Goal: Task Accomplishment & Management: Complete application form

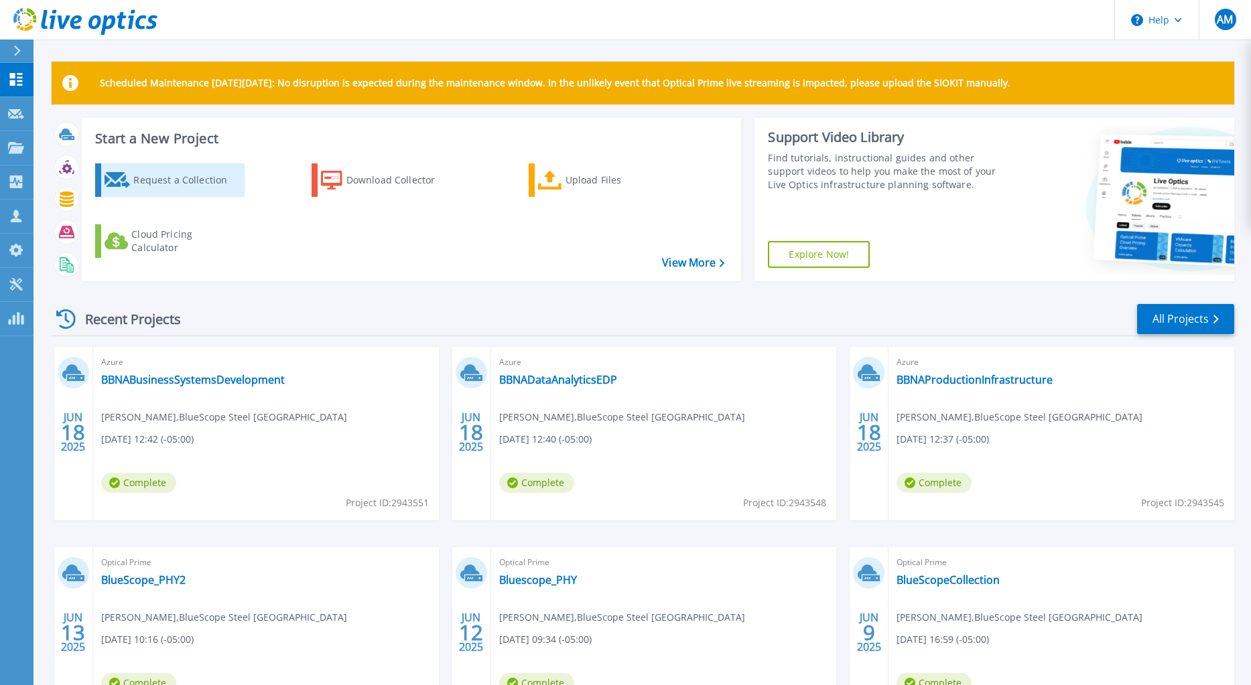
click at [188, 174] on div "Request a Collection" at bounding box center [186, 180] width 107 height 27
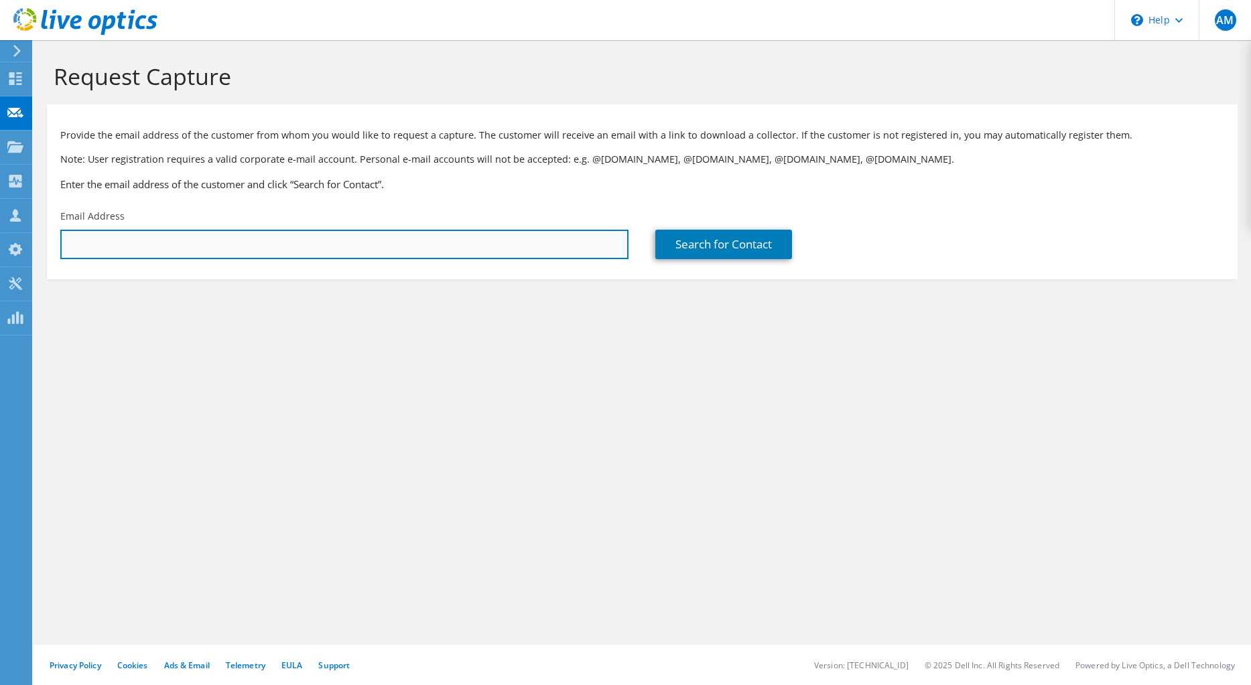
click at [237, 247] on input "text" at bounding box center [344, 244] width 568 height 29
click at [154, 235] on input "text" at bounding box center [344, 244] width 568 height 29
paste input "[PERSON_NAME][EMAIL_ADDRESS][PERSON_NAME][DOMAIN_NAME]"
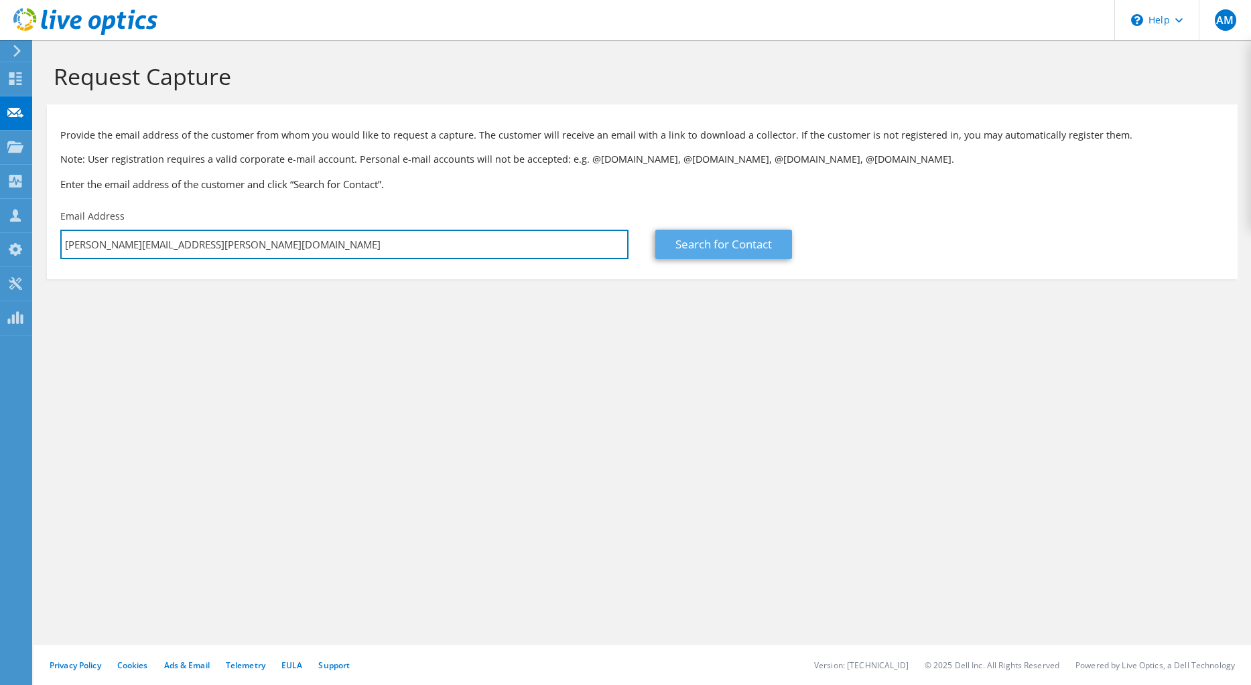
type input "[PERSON_NAME][EMAIL_ADDRESS][PERSON_NAME][DOMAIN_NAME]"
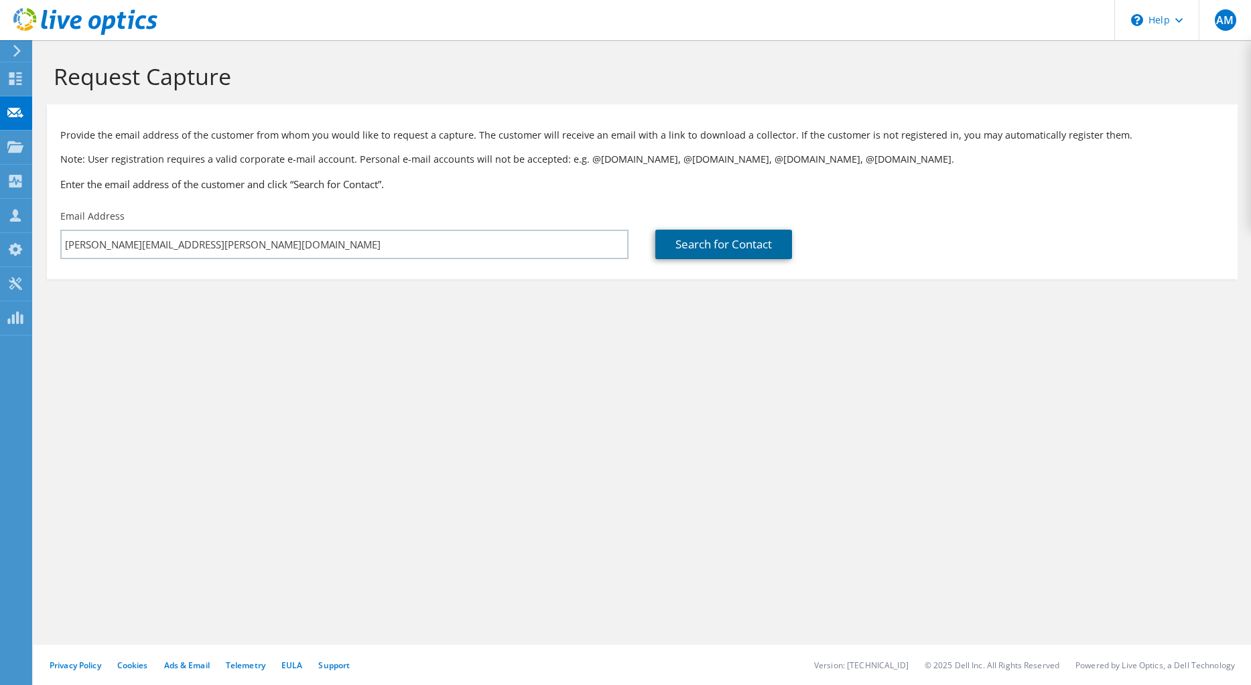
click at [740, 244] on link "Search for Contact" at bounding box center [723, 244] width 137 height 29
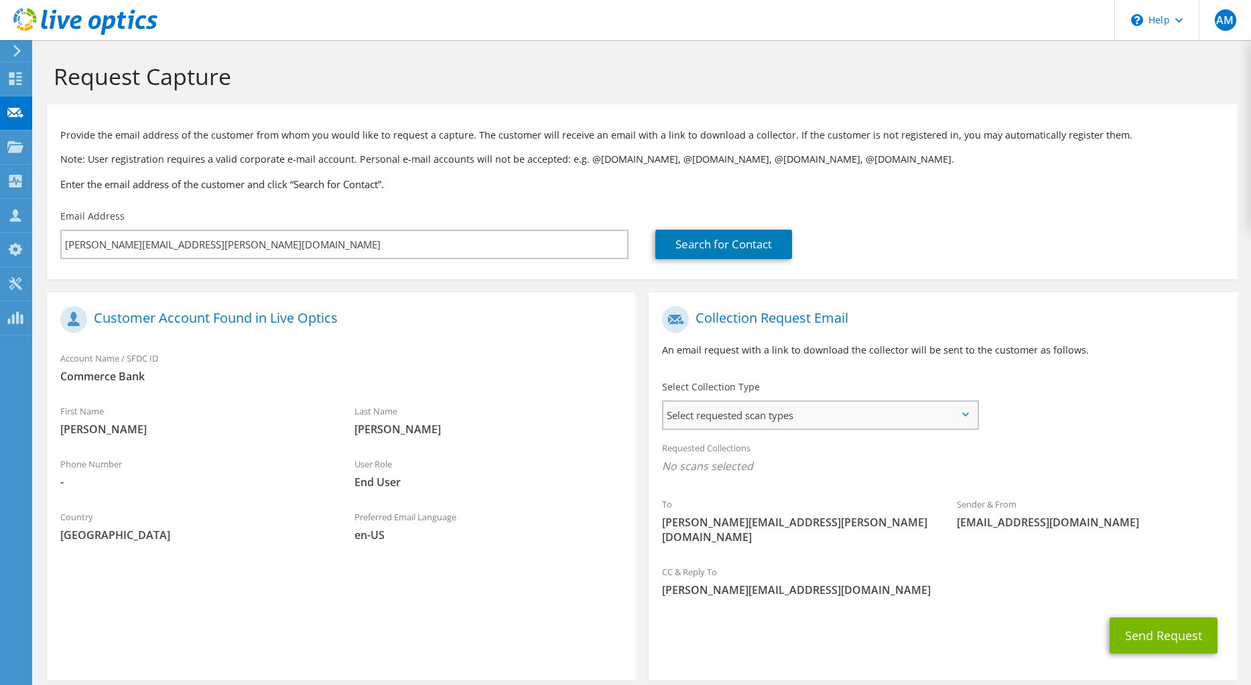
click at [773, 419] on span "Select requested scan types" at bounding box center [820, 415] width 314 height 27
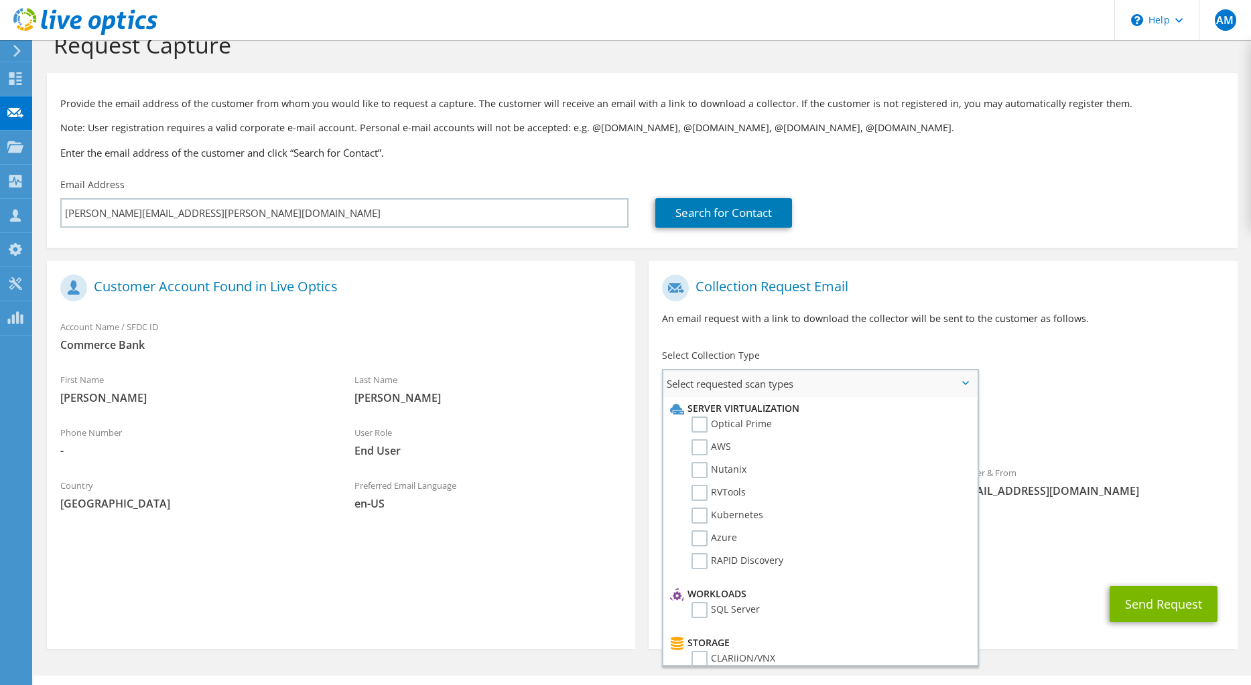
scroll to position [48, 0]
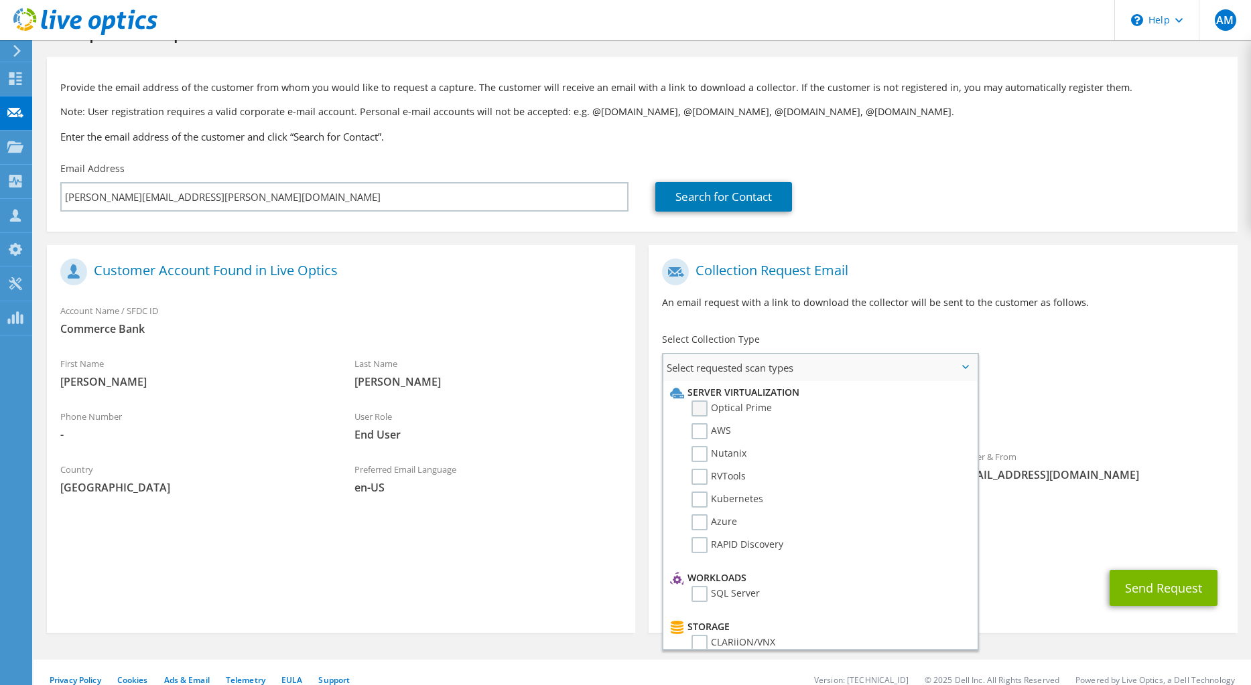
click at [703, 410] on label "Optical Prime" at bounding box center [731, 409] width 80 height 16
click at [0, 0] on input "Optical Prime" at bounding box center [0, 0] width 0 height 0
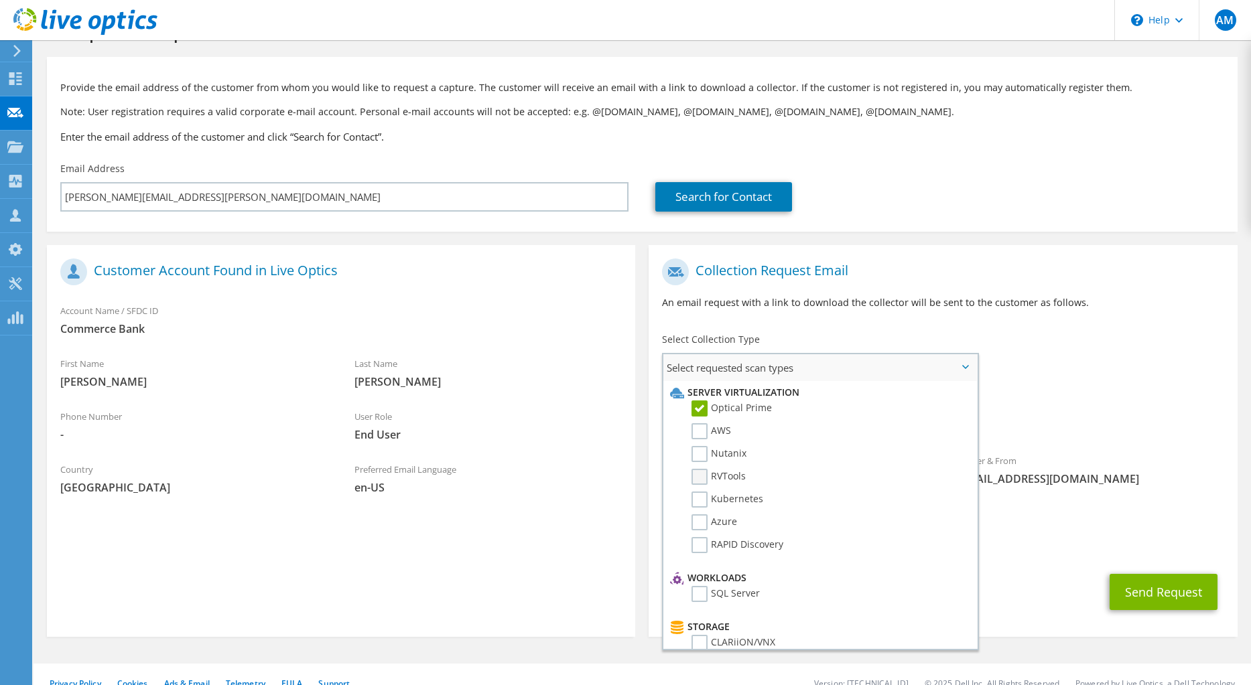
click at [702, 478] on label "RVTools" at bounding box center [718, 477] width 54 height 16
click at [0, 0] on input "RVTools" at bounding box center [0, 0] width 0 height 0
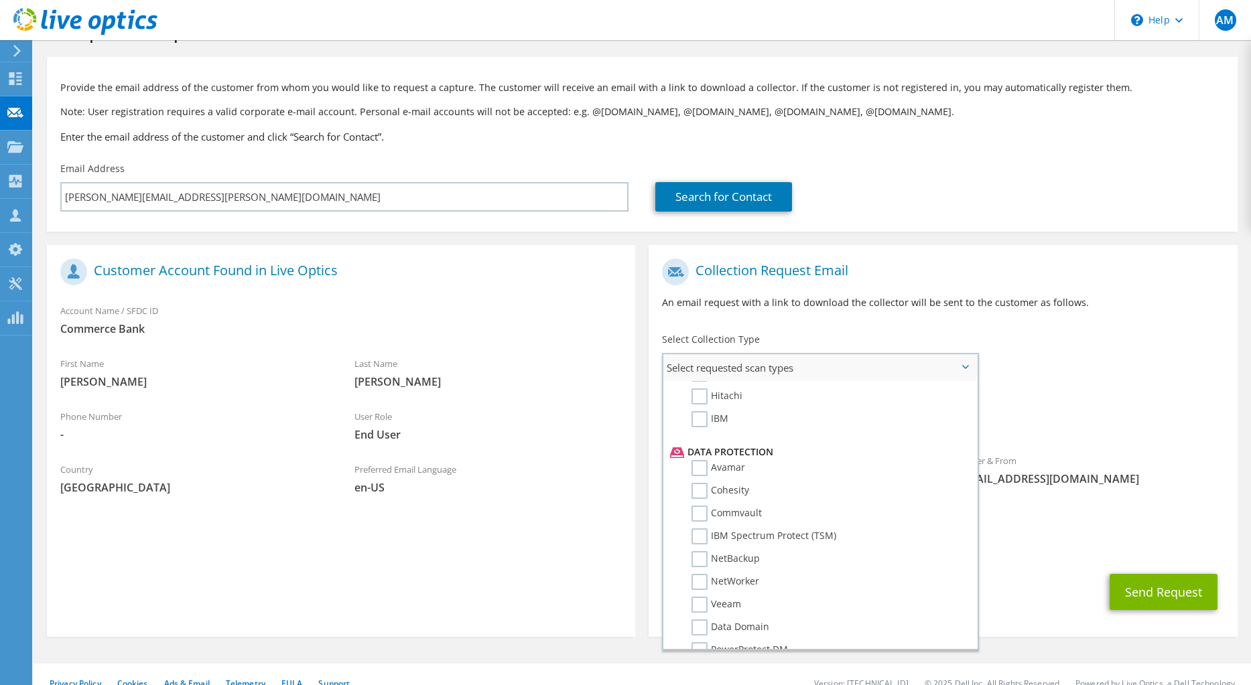
scroll to position [536, 0]
click at [702, 454] on label "Avamar" at bounding box center [718, 452] width 54 height 16
click at [0, 0] on input "Avamar" at bounding box center [0, 0] width 0 height 0
click at [699, 566] on label "NetWorker" at bounding box center [725, 566] width 68 height 16
click at [0, 0] on input "NetWorker" at bounding box center [0, 0] width 0 height 0
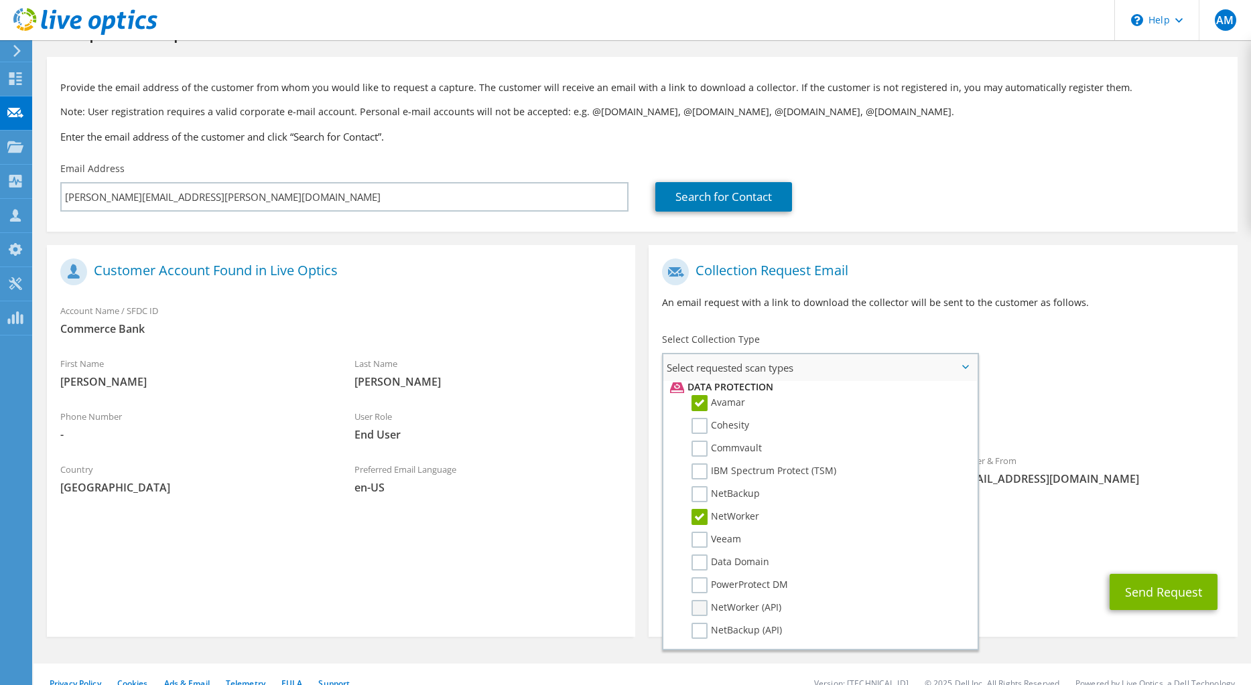
scroll to position [603, 0]
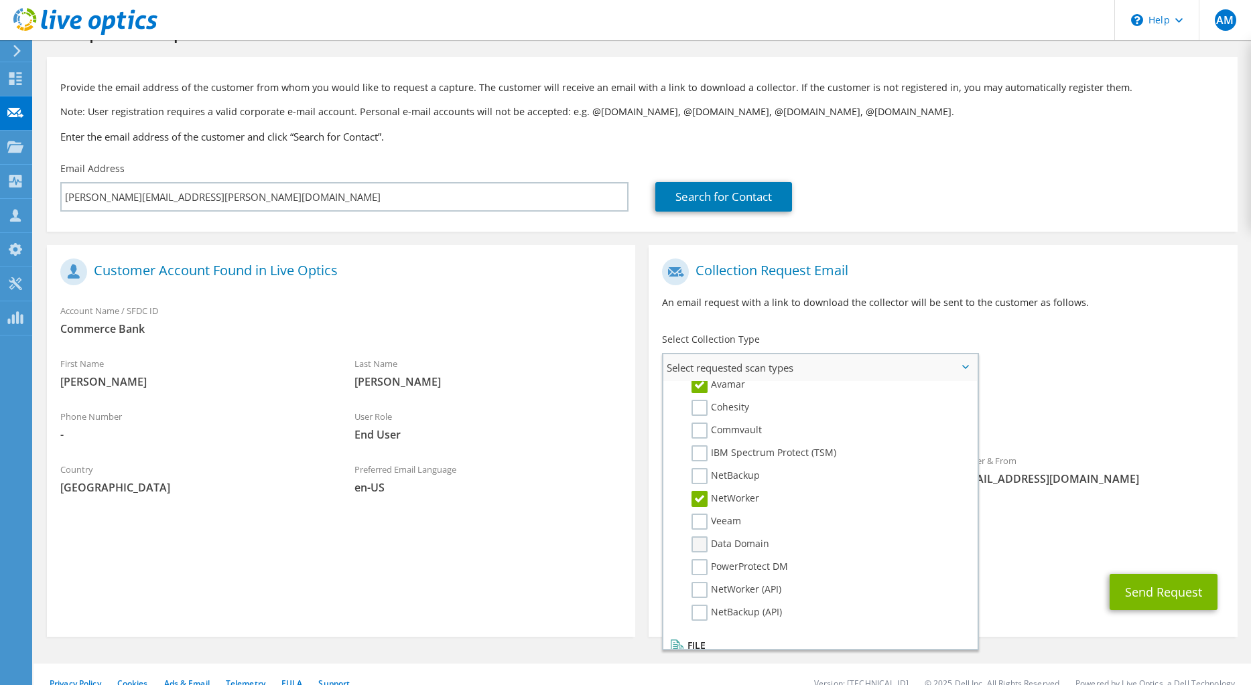
click at [704, 547] on label "Data Domain" at bounding box center [730, 545] width 78 height 16
click at [0, 0] on input "Data Domain" at bounding box center [0, 0] width 0 height 0
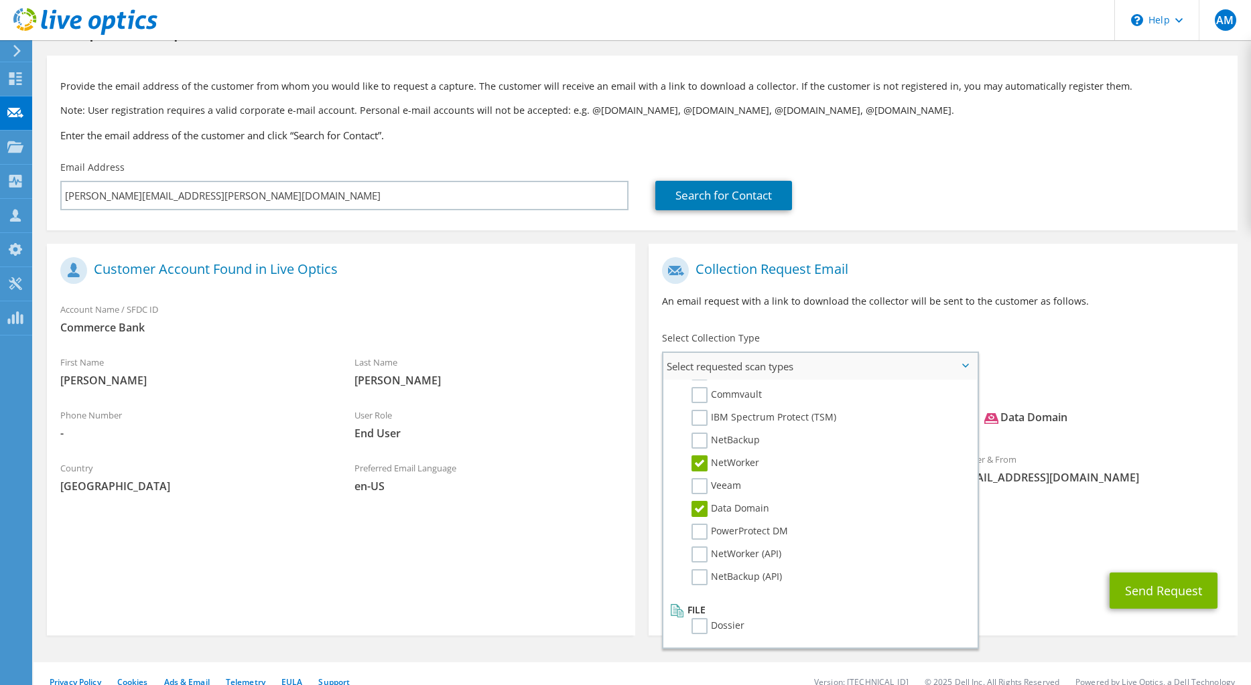
scroll to position [52, 0]
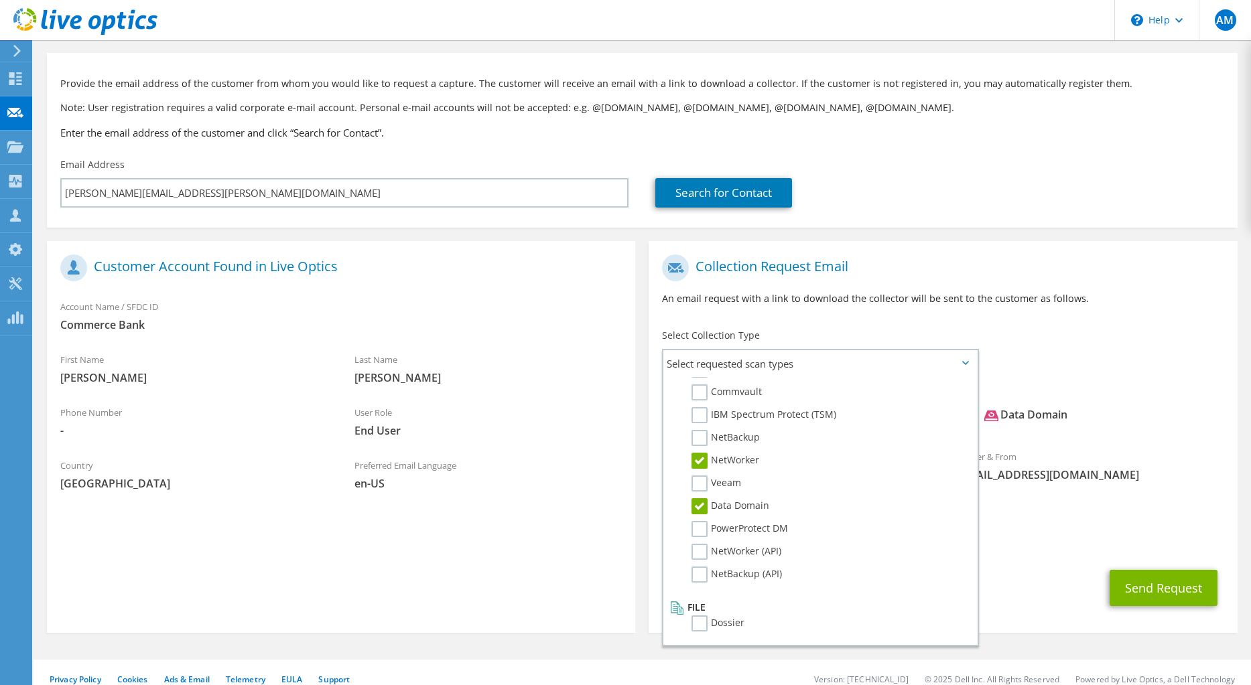
click at [1085, 510] on div "CC & Reply To [PERSON_NAME][EMAIL_ADDRESS][DOMAIN_NAME]" at bounding box center [942, 533] width 588 height 46
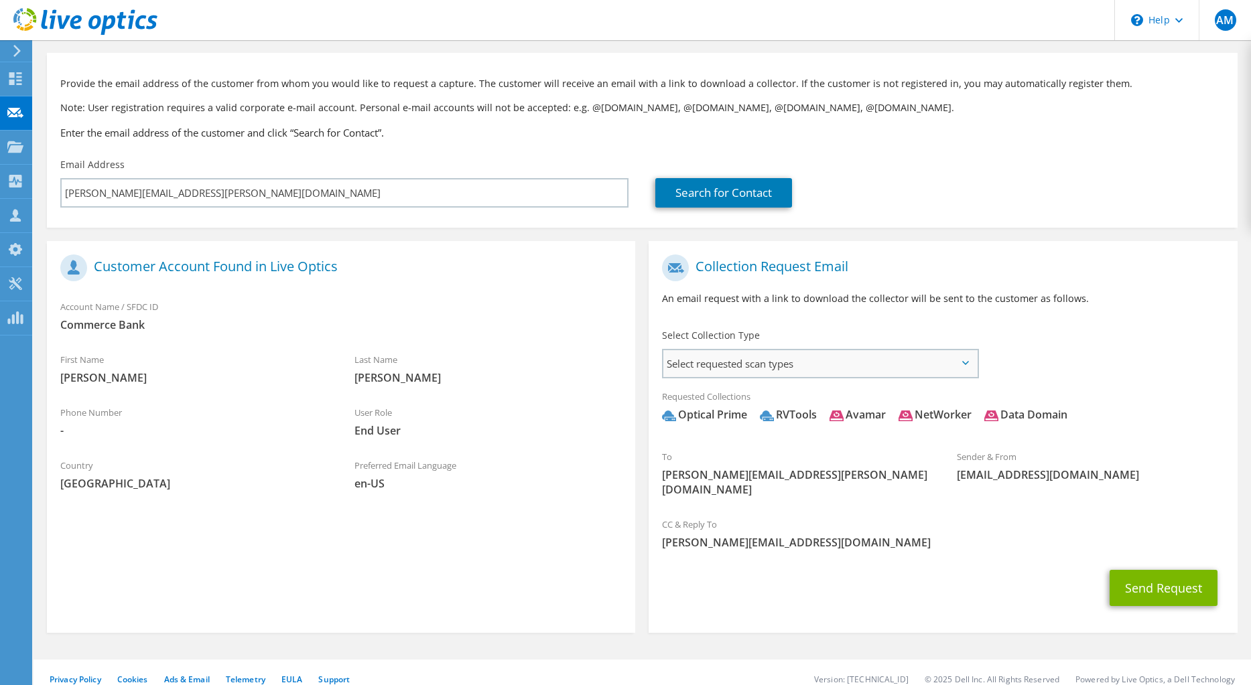
click at [815, 355] on span "Select requested scan types" at bounding box center [820, 363] width 314 height 27
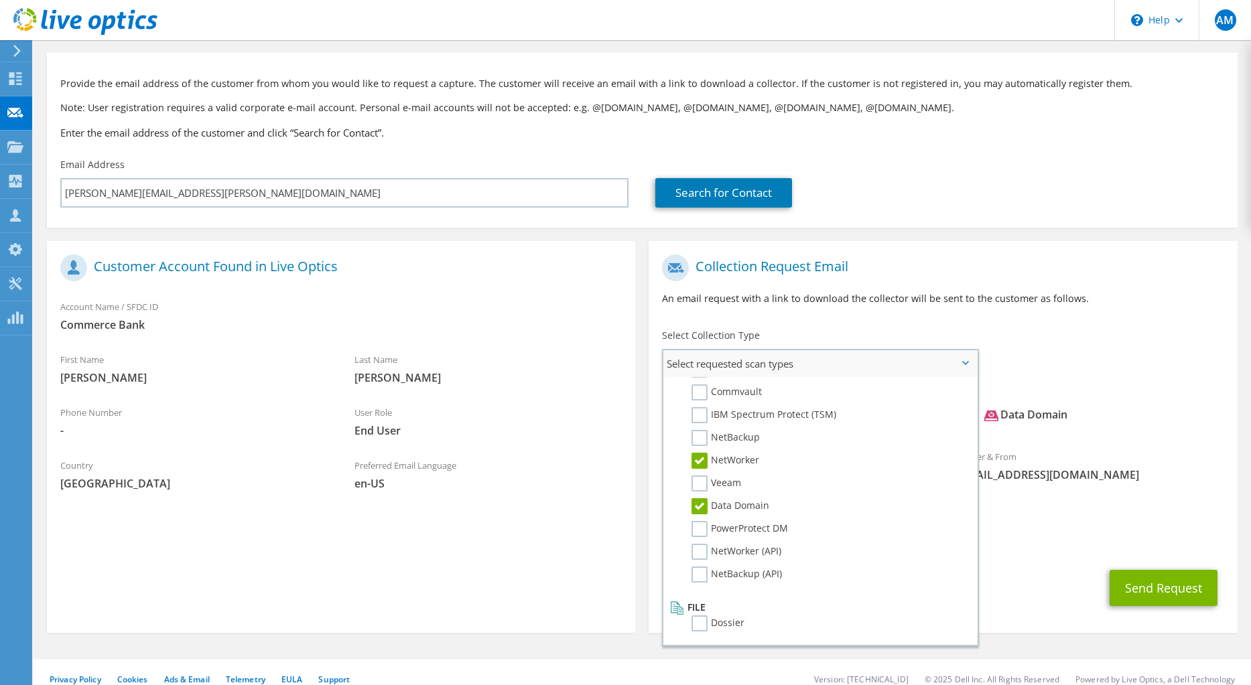
click at [695, 456] on label "NetWorker" at bounding box center [725, 461] width 68 height 16
click at [0, 0] on input "NetWorker" at bounding box center [0, 0] width 0 height 0
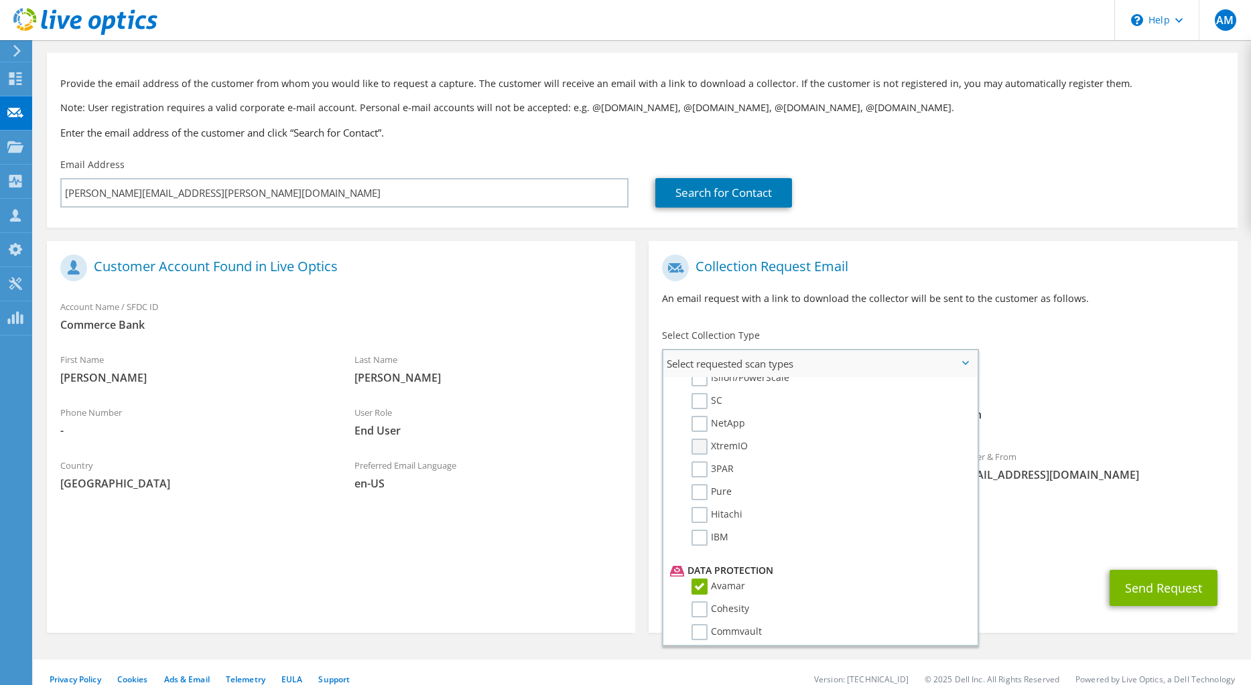
scroll to position [369, 0]
click at [698, 613] on label "Avamar" at bounding box center [718, 615] width 54 height 16
click at [0, 0] on input "Avamar" at bounding box center [0, 0] width 0 height 0
click at [698, 613] on label "Avamar" at bounding box center [718, 615] width 54 height 16
click at [0, 0] on input "Avamar" at bounding box center [0, 0] width 0 height 0
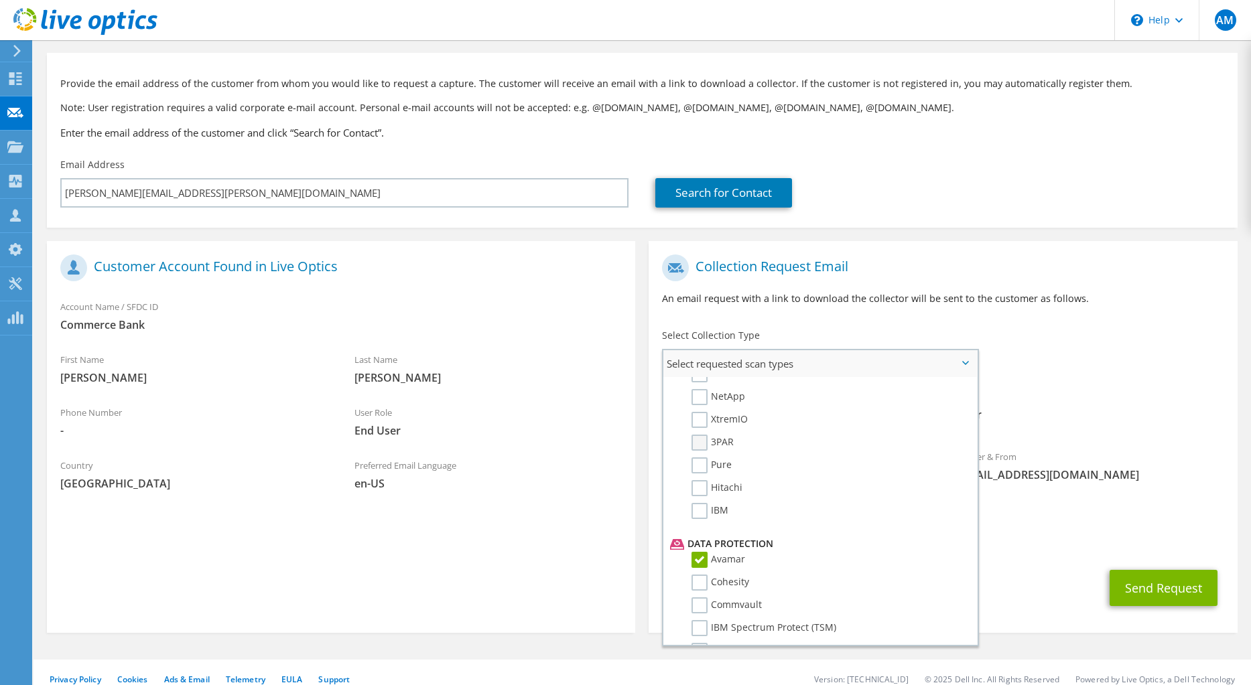
scroll to position [469, 0]
click at [1091, 395] on div "Requested Collections No scans selected Optical Prime RVTools Data Domain [GEOG…" at bounding box center [942, 410] width 588 height 54
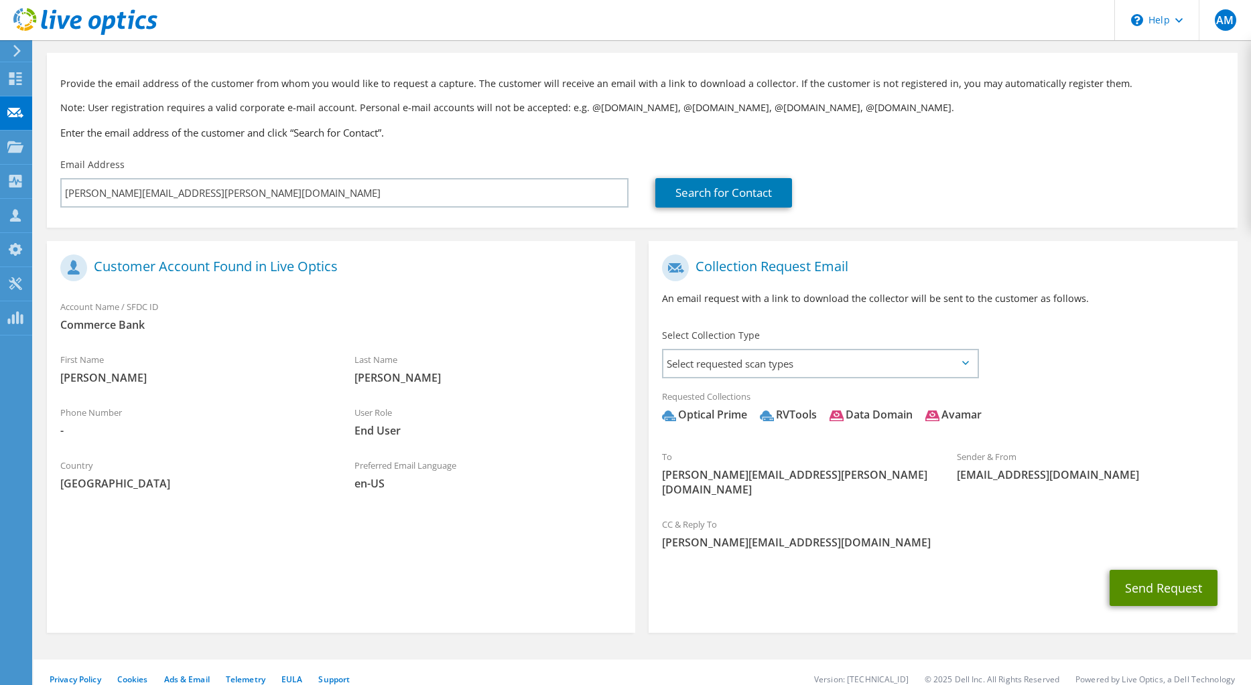
click at [1140, 570] on button "Send Request" at bounding box center [1163, 588] width 108 height 36
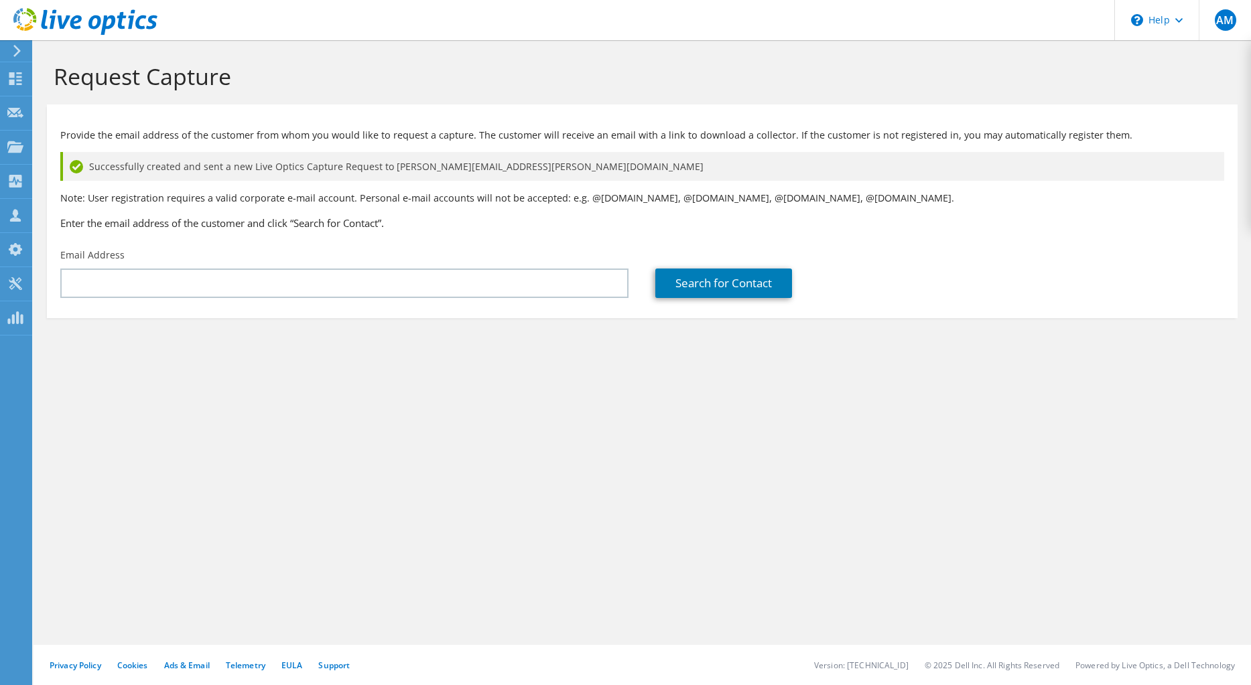
click at [648, 27] on header "AM Channel Partner [PERSON_NAME] [PERSON_NAME][EMAIL_ADDRESS][DOMAIN_NAME] MSP …" at bounding box center [625, 20] width 1251 height 40
click at [1107, 153] on div "Successfully created and sent a new Live Optics Capture Request to [PERSON_NAME…" at bounding box center [642, 166] width 1164 height 29
